Goal: Task Accomplishment & Management: Manage account settings

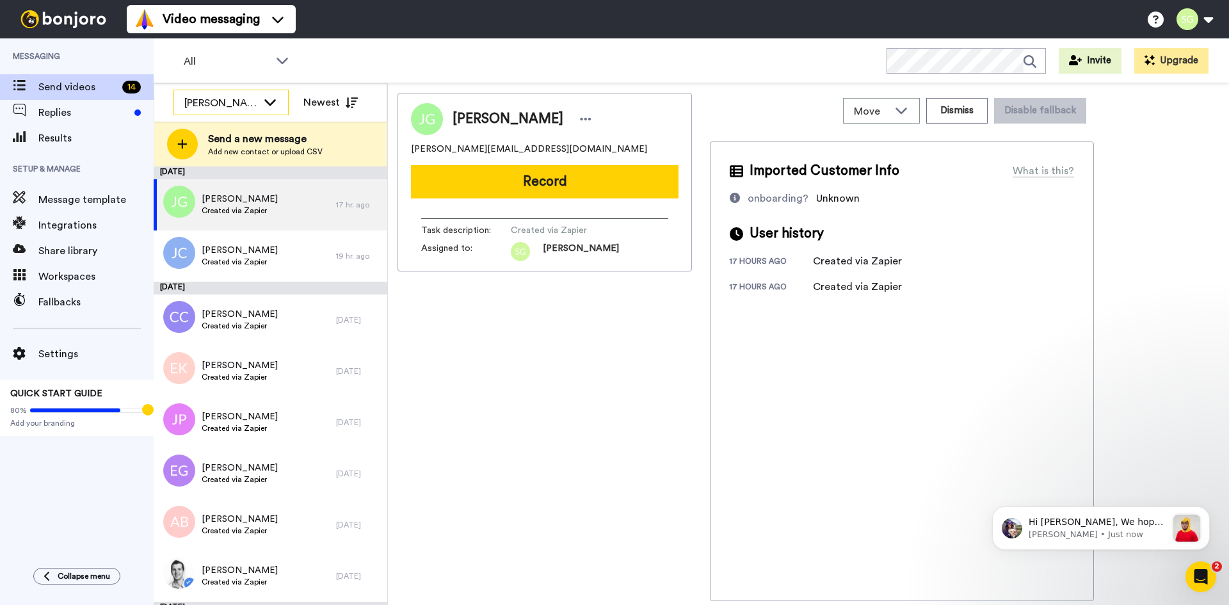
click at [273, 101] on icon at bounding box center [270, 101] width 15 height 13
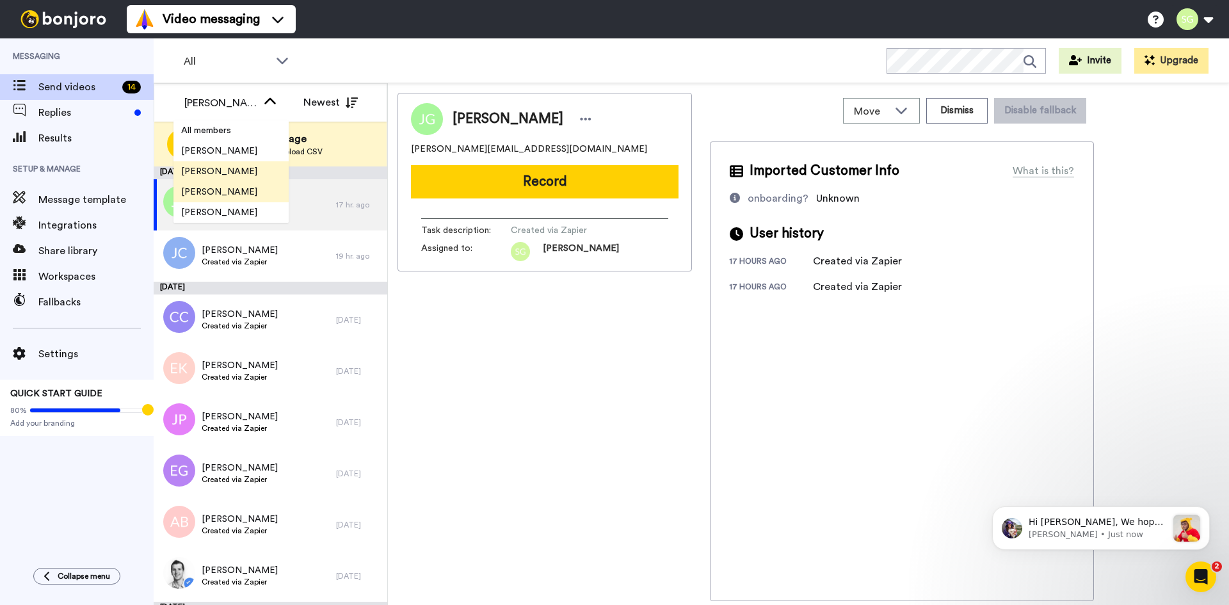
click at [234, 168] on span "[PERSON_NAME]" at bounding box center [220, 171] width 92 height 13
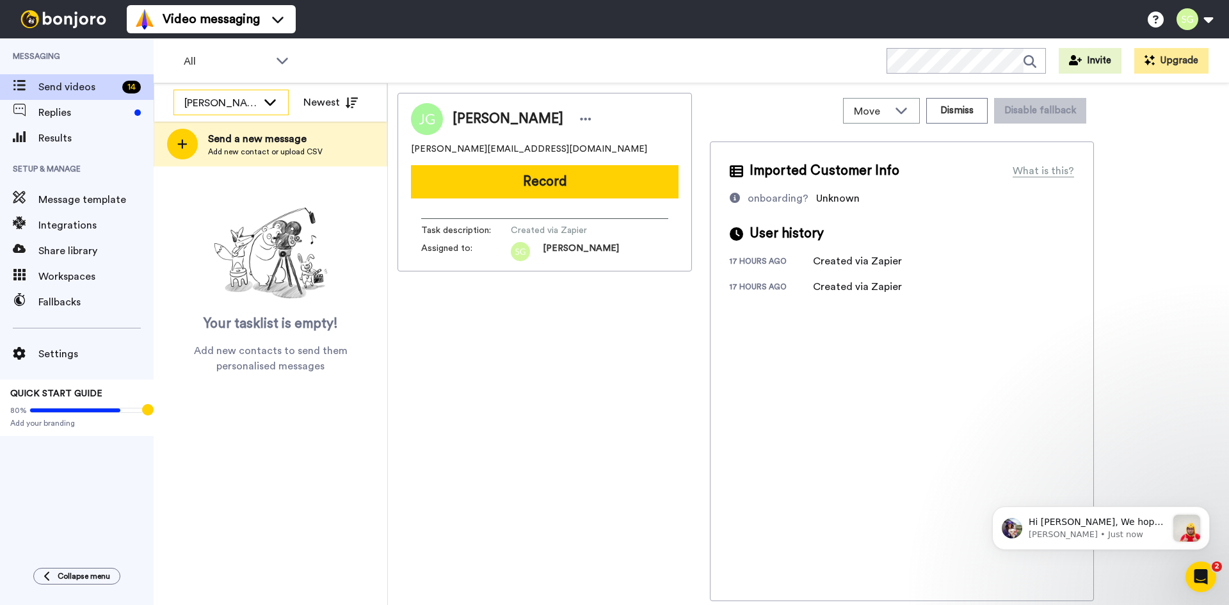
click at [254, 106] on div "[PERSON_NAME]" at bounding box center [220, 102] width 73 height 15
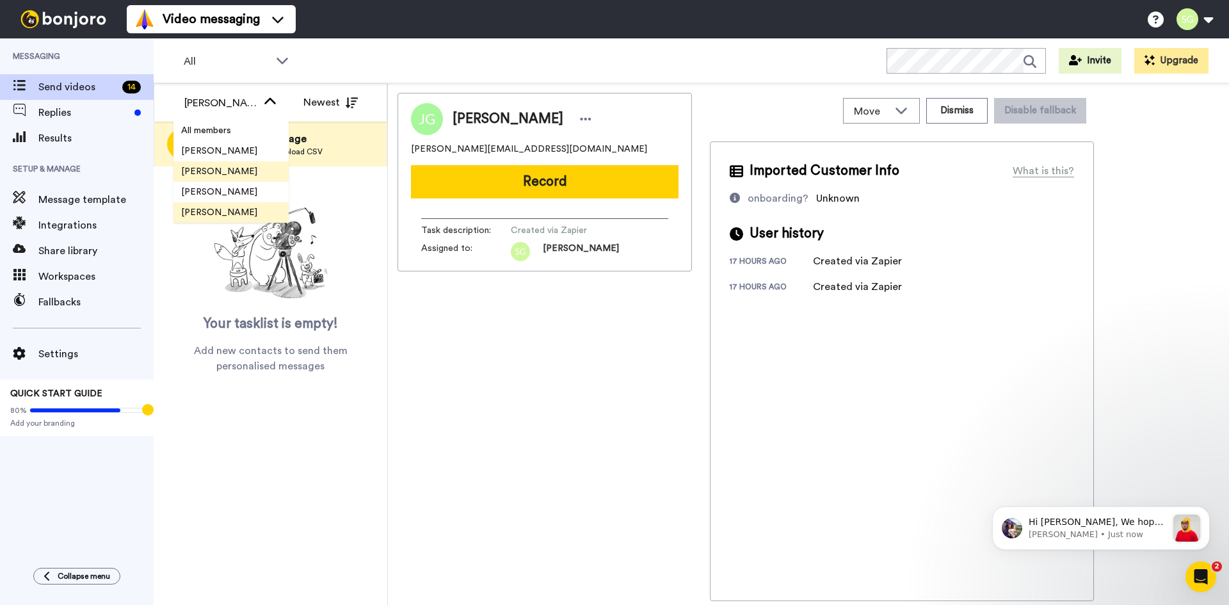
click at [220, 207] on span "[PERSON_NAME]" at bounding box center [220, 212] width 92 height 13
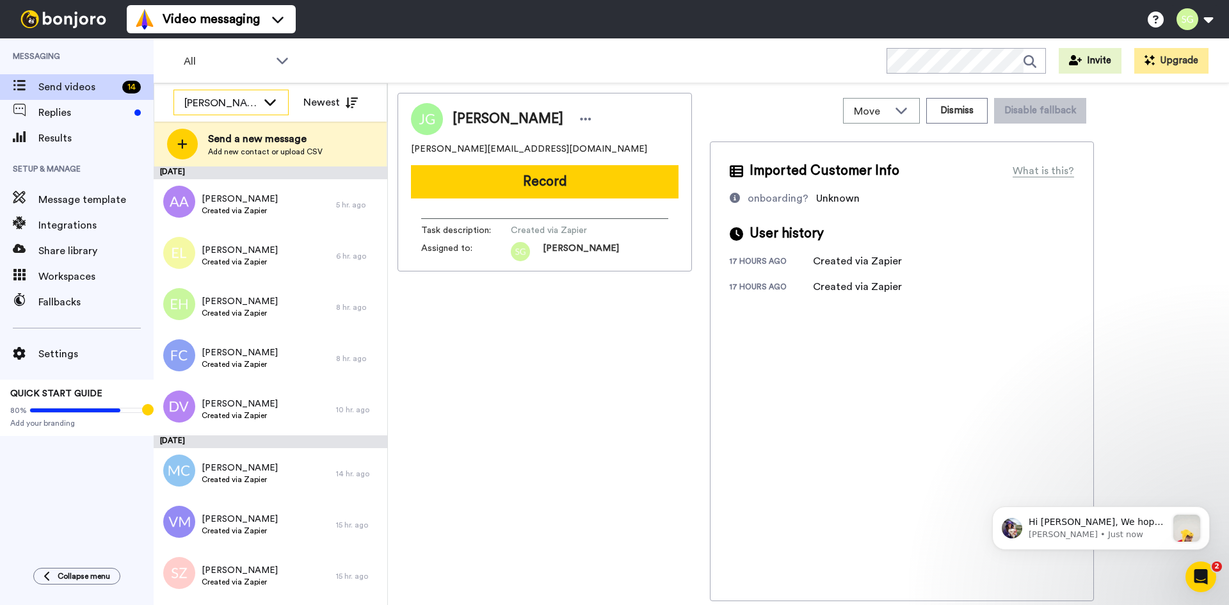
click at [259, 99] on div "Sam Leicht" at bounding box center [231, 103] width 114 height 26
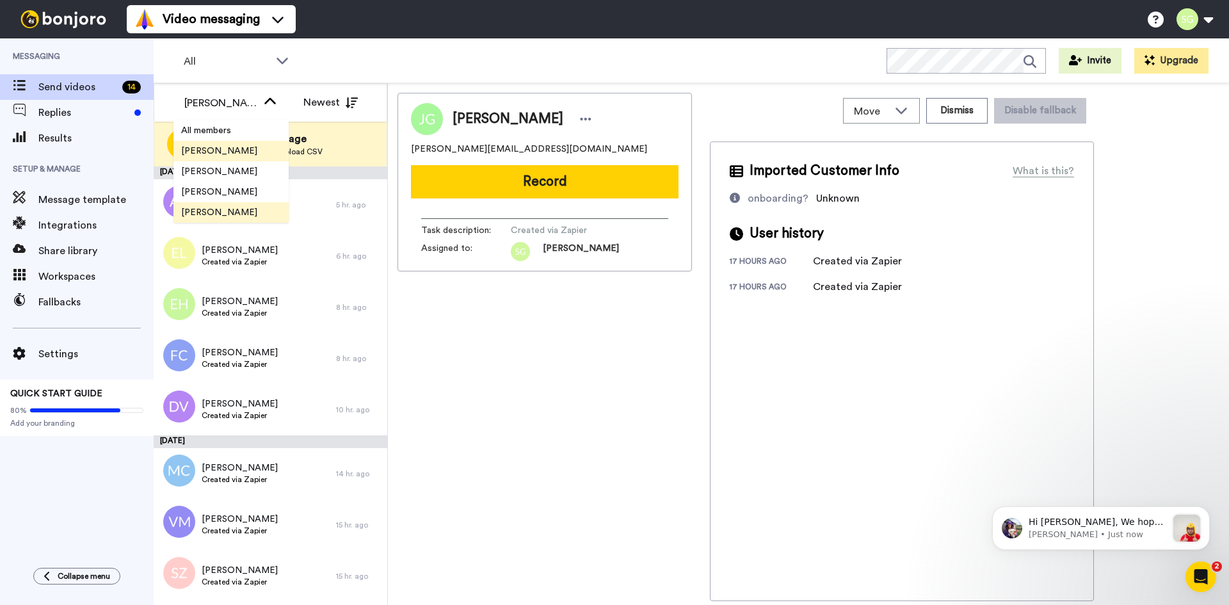
click at [238, 149] on span "Kevin Maxen" at bounding box center [220, 151] width 92 height 13
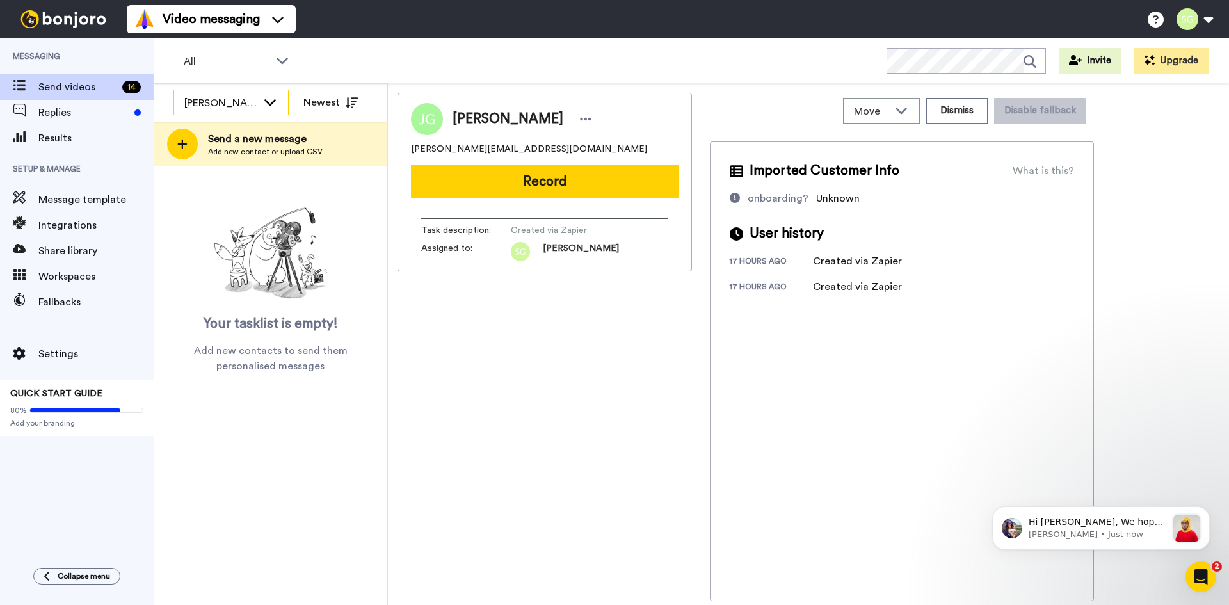
click at [259, 100] on div "Kevin Maxen" at bounding box center [231, 103] width 114 height 26
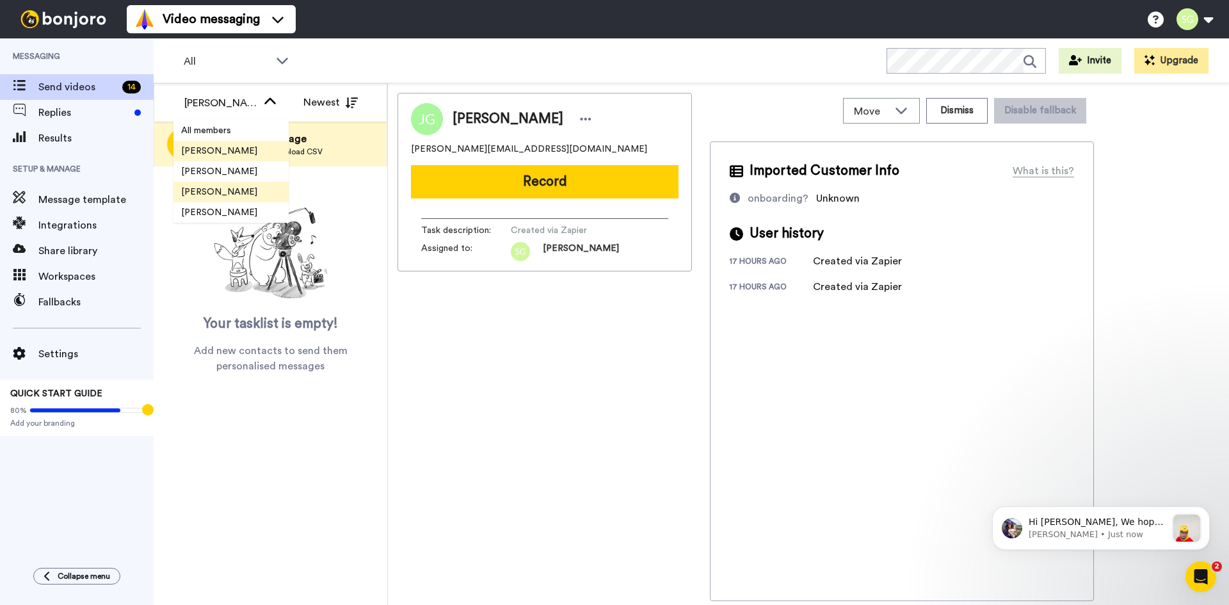
click at [227, 188] on span "[PERSON_NAME]" at bounding box center [220, 192] width 92 height 13
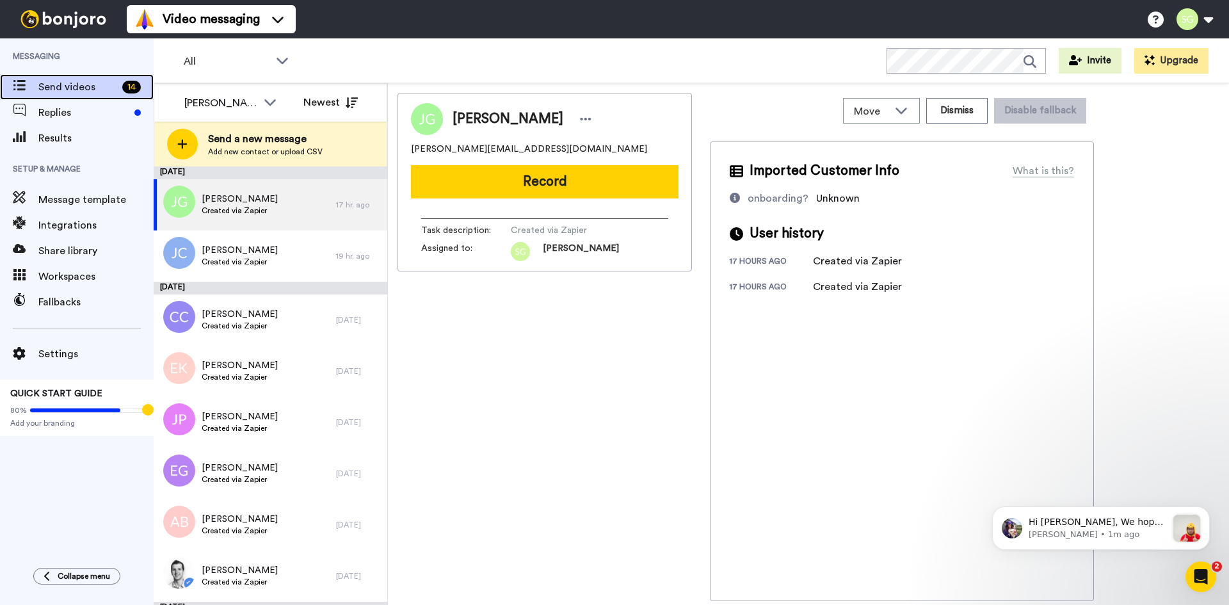
click at [56, 82] on span "Send videos" at bounding box center [77, 86] width 79 height 15
click at [58, 107] on span "Replies" at bounding box center [83, 112] width 91 height 15
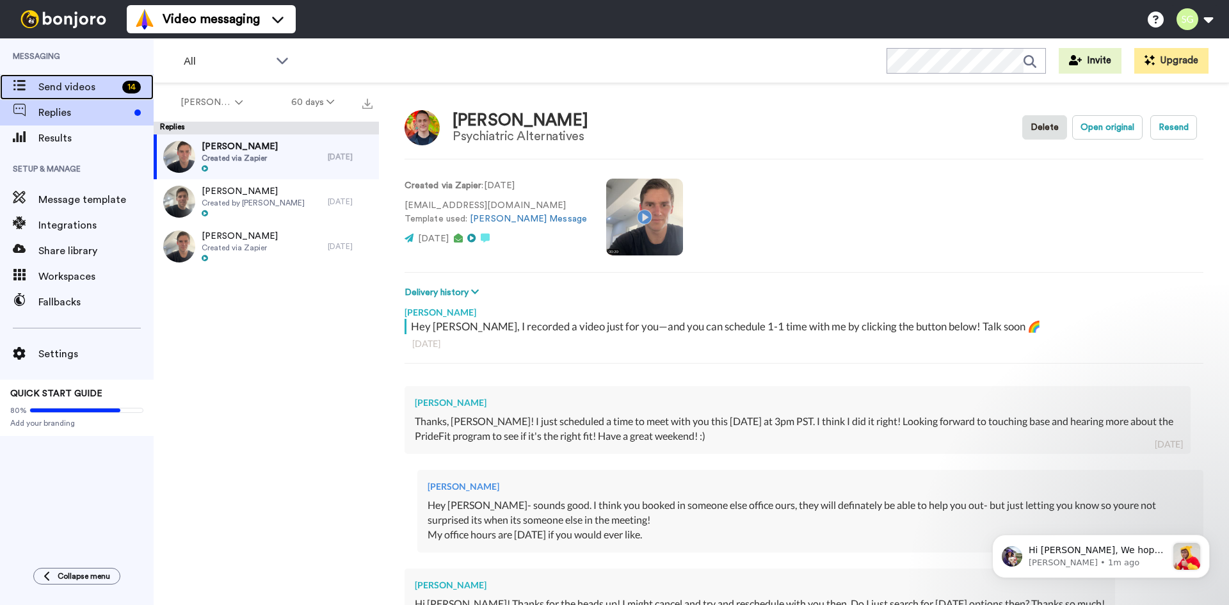
click at [42, 77] on div "Send videos 14" at bounding box center [77, 87] width 154 height 26
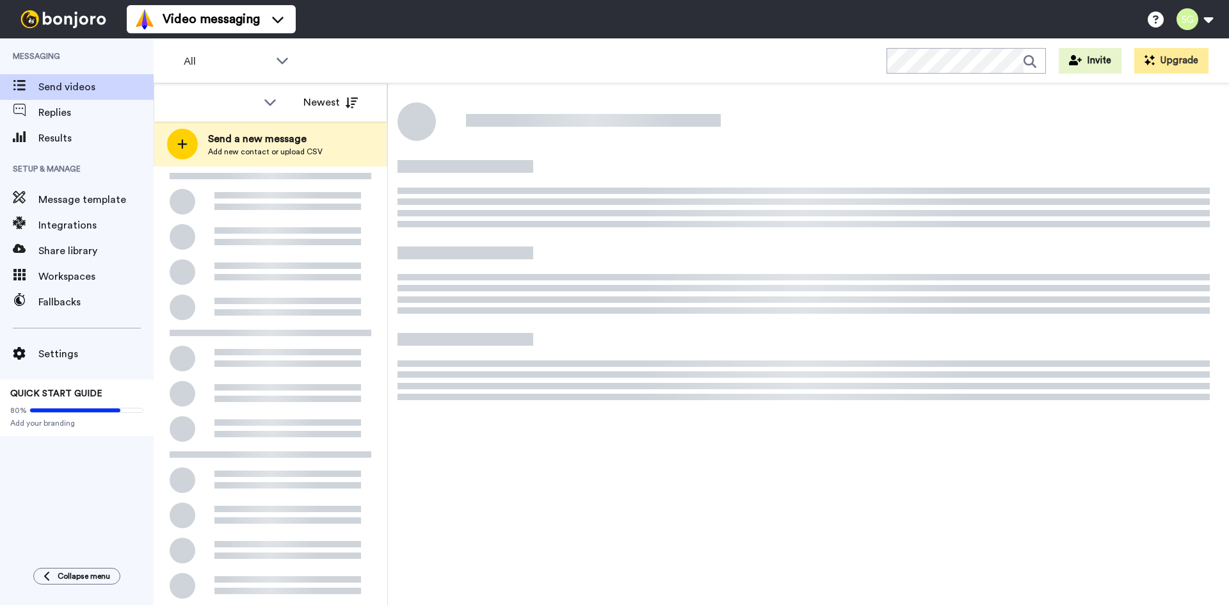
click at [285, 58] on icon at bounding box center [282, 60] width 15 height 13
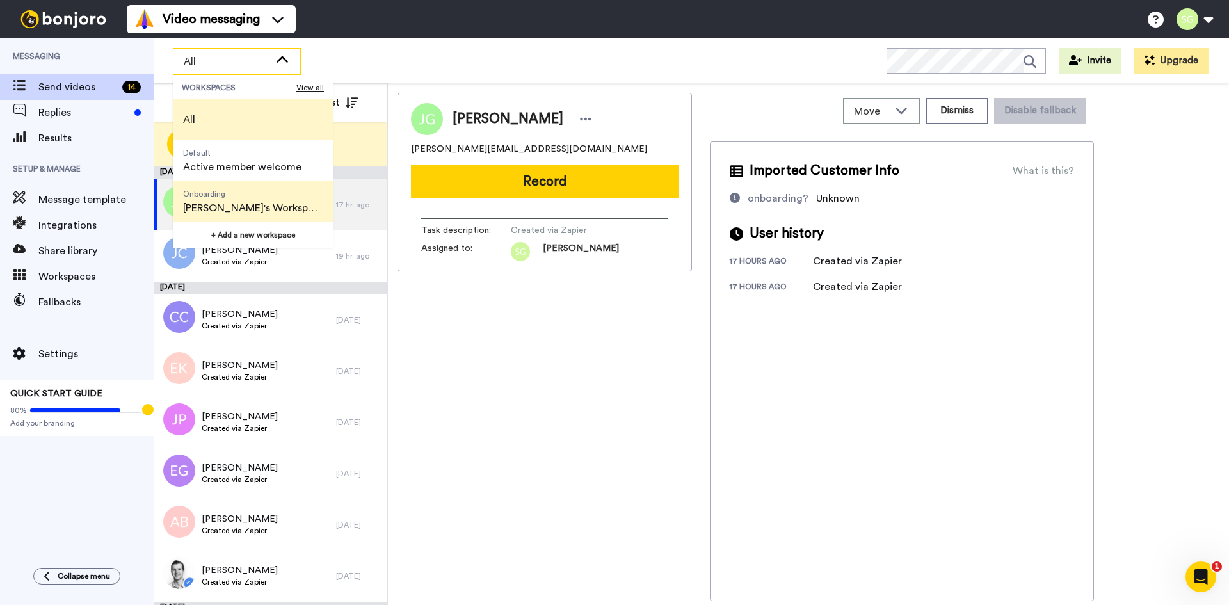
click at [272, 202] on span "Onboarding Sean's Workspace" at bounding box center [253, 201] width 160 height 41
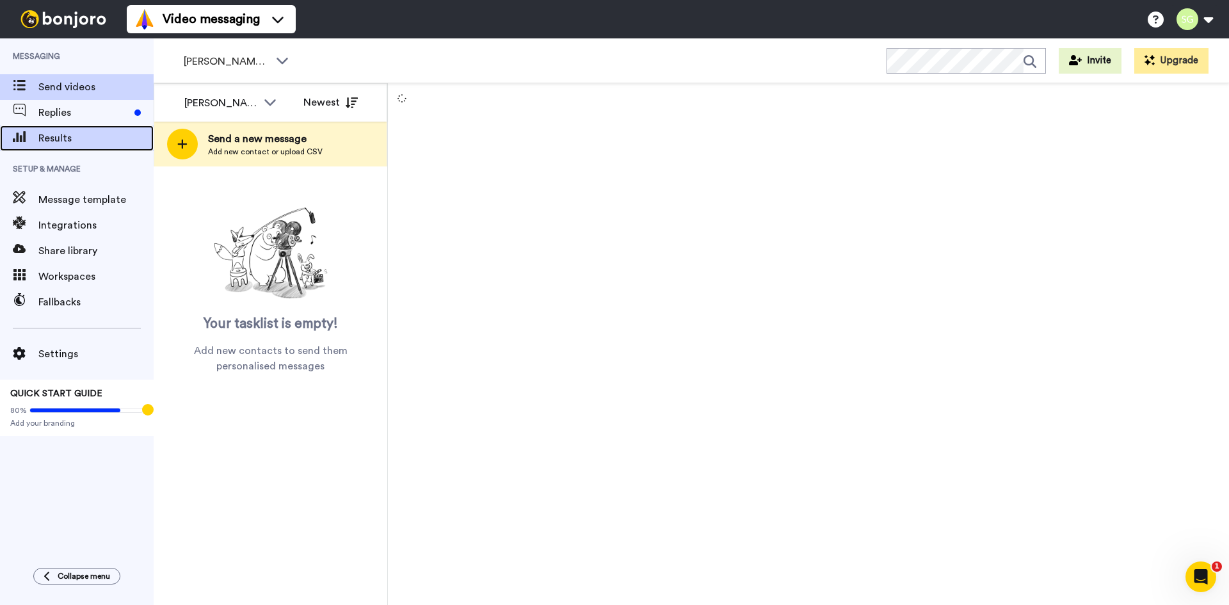
click at [76, 133] on span "Results" at bounding box center [95, 138] width 115 height 15
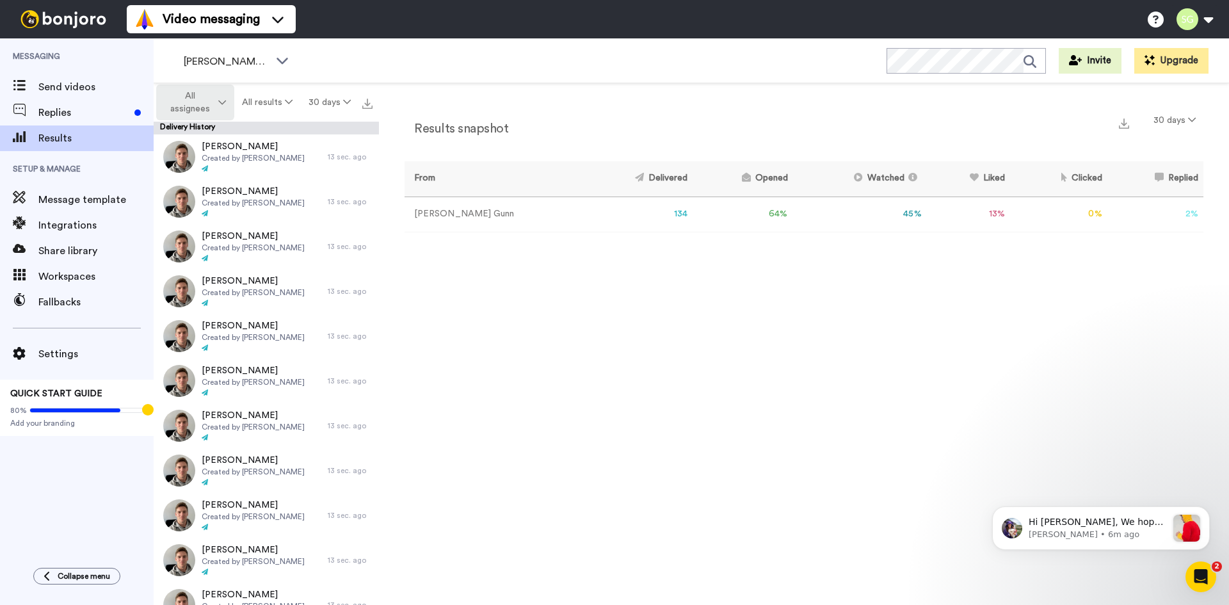
click at [214, 96] on span "All assignees" at bounding box center [190, 103] width 52 height 26
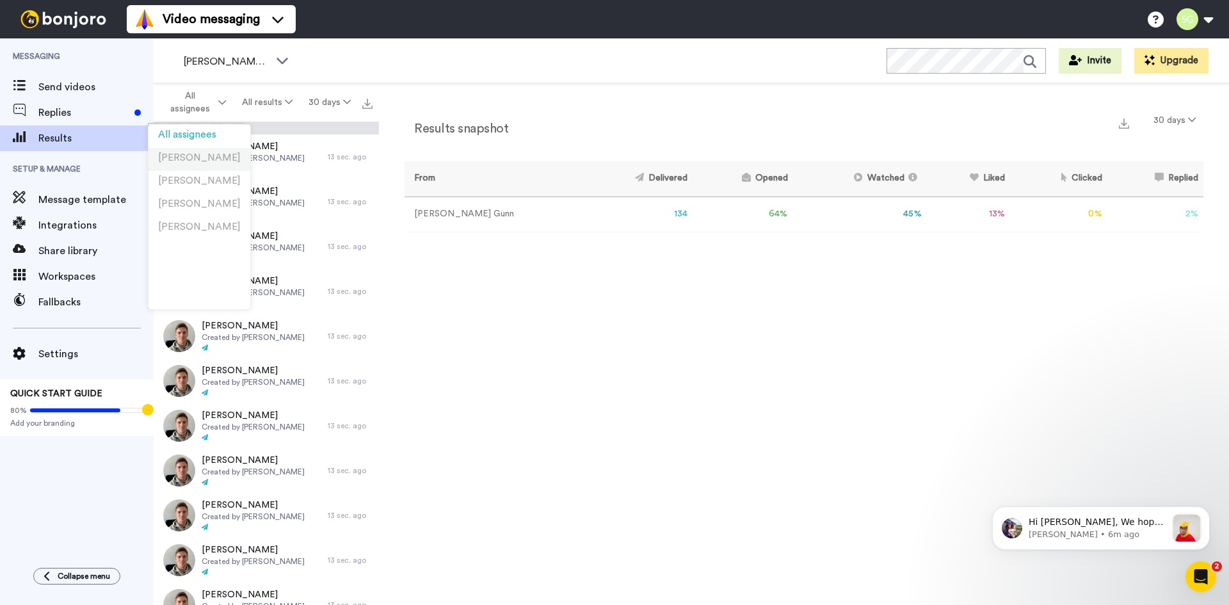
click at [209, 153] on span "Kevin Maxen" at bounding box center [199, 158] width 83 height 10
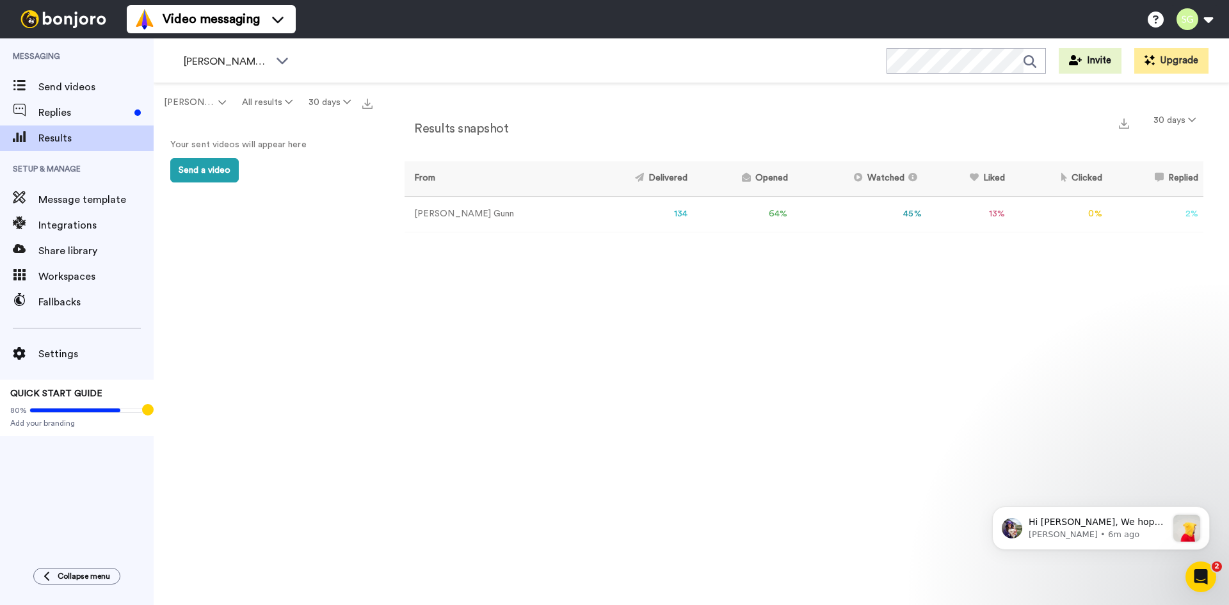
click at [520, 127] on div "Results snapshot 30 days" at bounding box center [804, 125] width 799 height 33
click at [218, 104] on button "Kevin Maxen" at bounding box center [195, 102] width 78 height 23
click at [192, 180] on li "Samantha Lodge" at bounding box center [200, 176] width 102 height 23
click at [217, 99] on button "Samantha Lodge" at bounding box center [195, 102] width 78 height 23
click at [191, 207] on span "[PERSON_NAME]" at bounding box center [199, 204] width 83 height 10
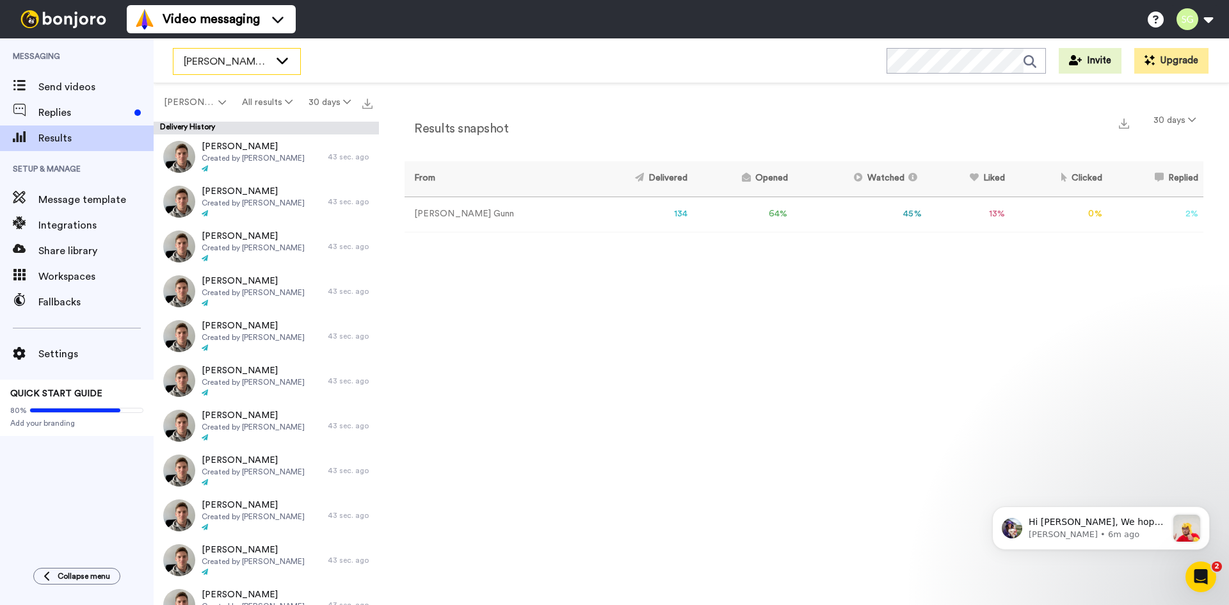
click at [280, 63] on icon at bounding box center [282, 60] width 15 height 13
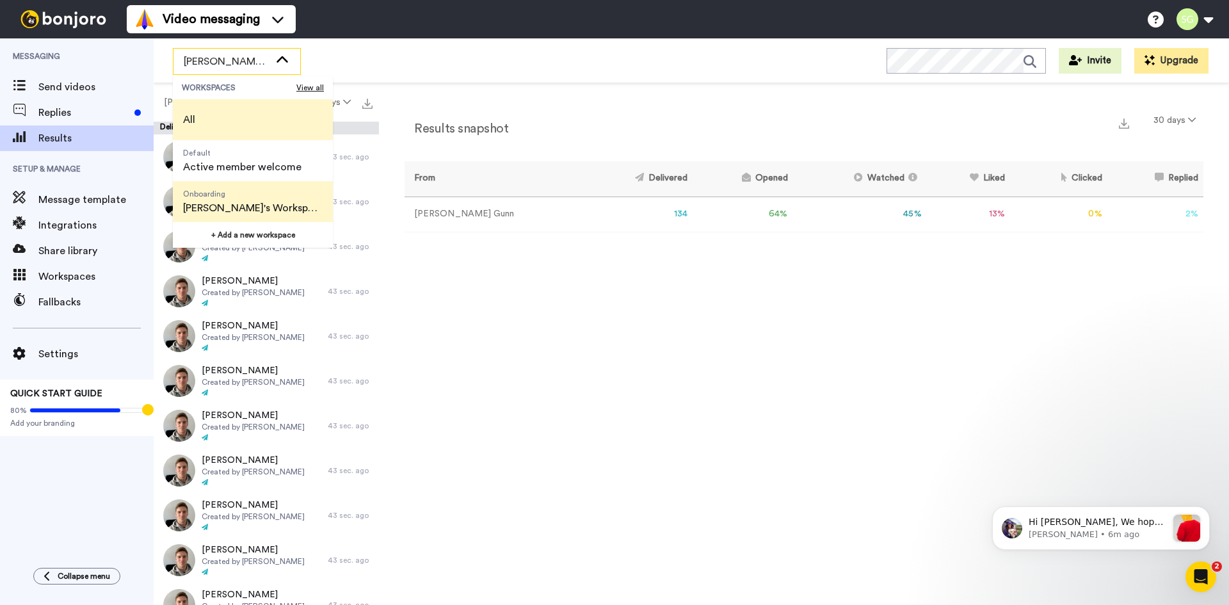
click at [245, 117] on li "All" at bounding box center [253, 119] width 160 height 41
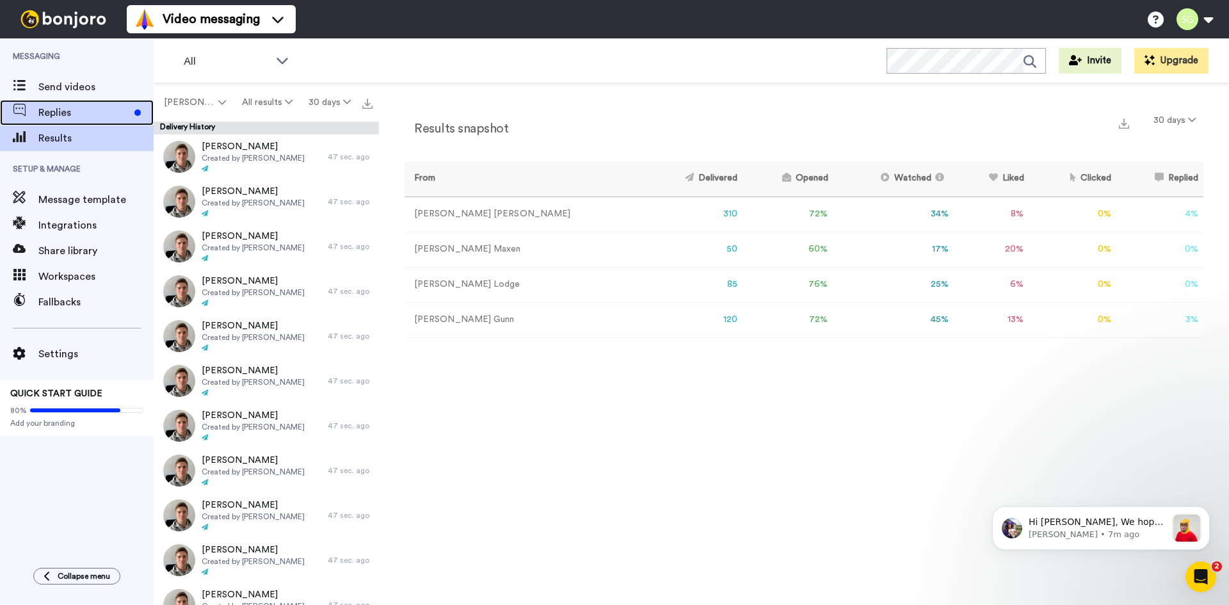
click at [76, 116] on span "Replies" at bounding box center [83, 112] width 91 height 15
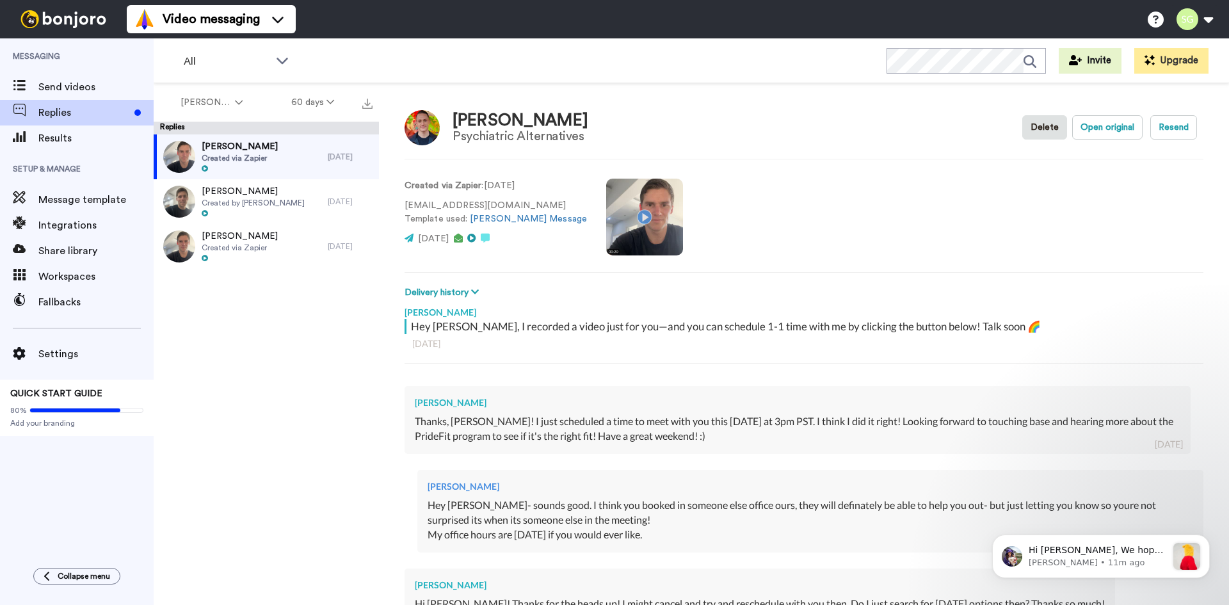
type textarea "x"
